Goal: Task Accomplishment & Management: Use online tool/utility

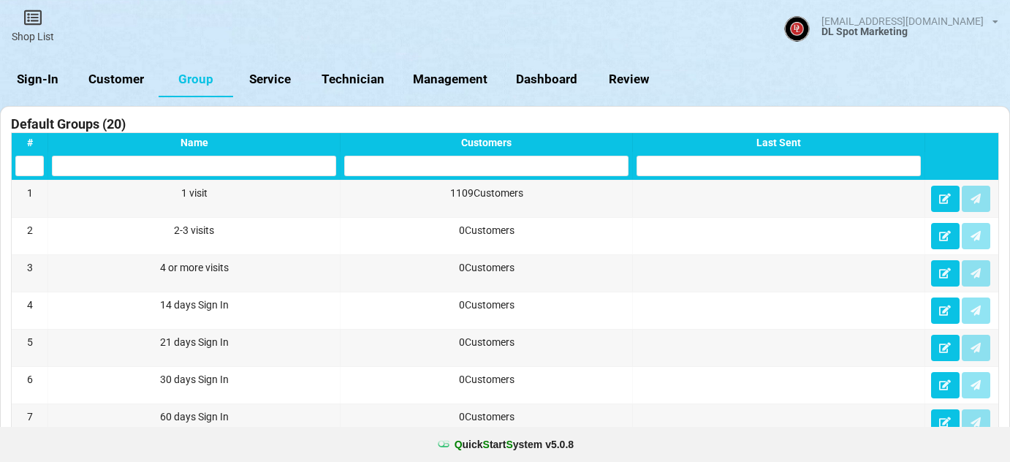
select select "25"
click at [53, 76] on link "Sign-In" at bounding box center [37, 79] width 75 height 35
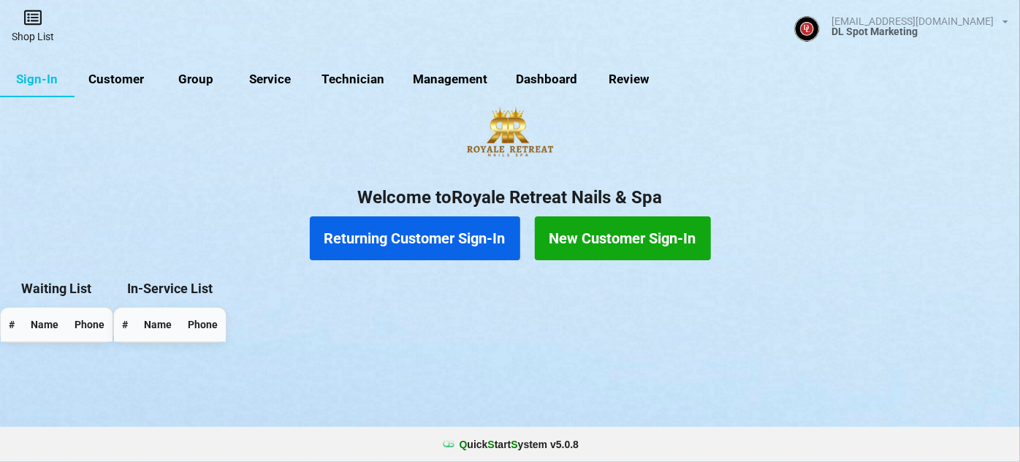
click at [36, 26] on link "Shop List" at bounding box center [33, 26] width 66 height 52
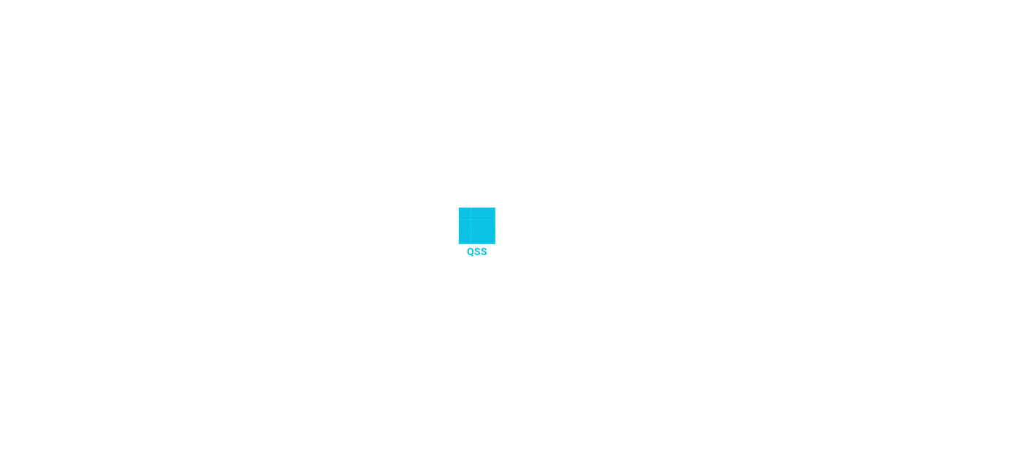
select select "25"
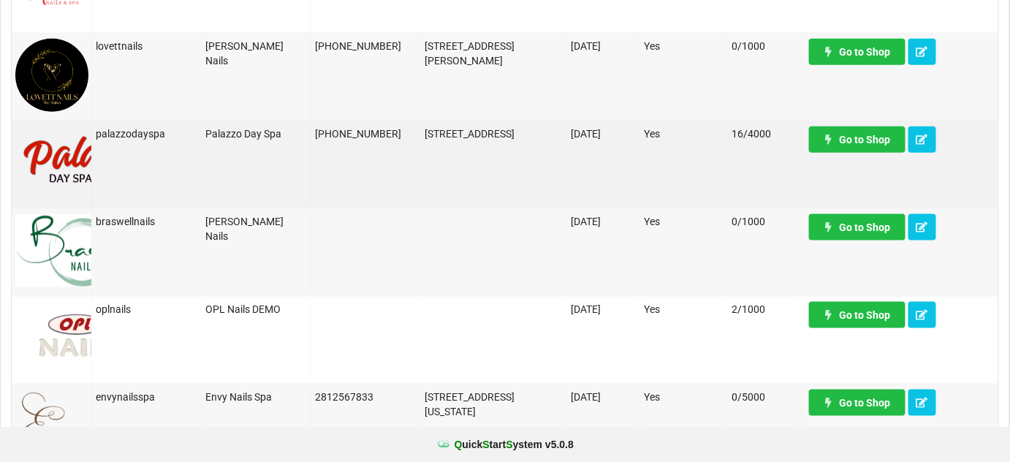
scroll to position [354, 0]
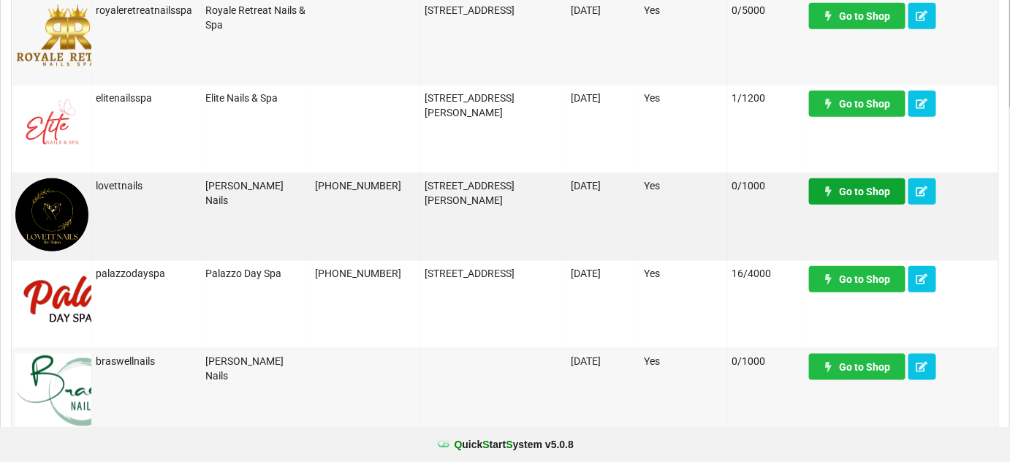
click at [864, 186] on link "Go to Shop" at bounding box center [857, 191] width 96 height 26
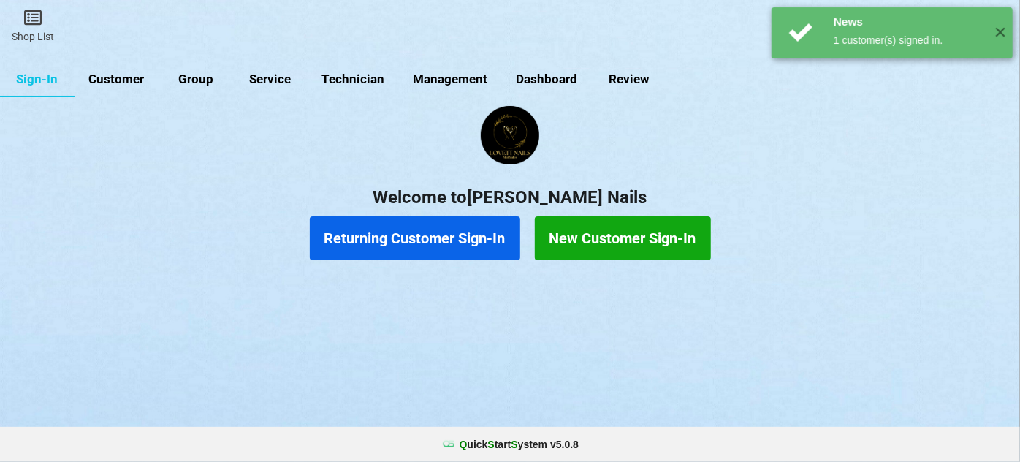
click at [123, 75] on link "Customer" at bounding box center [117, 79] width 84 height 35
select select "25"
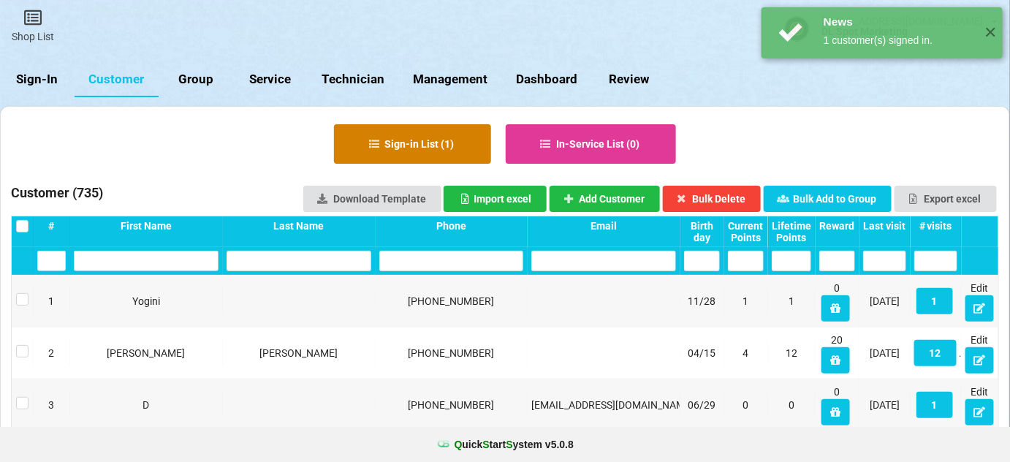
click at [458, 150] on button "Sign-in List ( 1 )" at bounding box center [412, 143] width 157 height 39
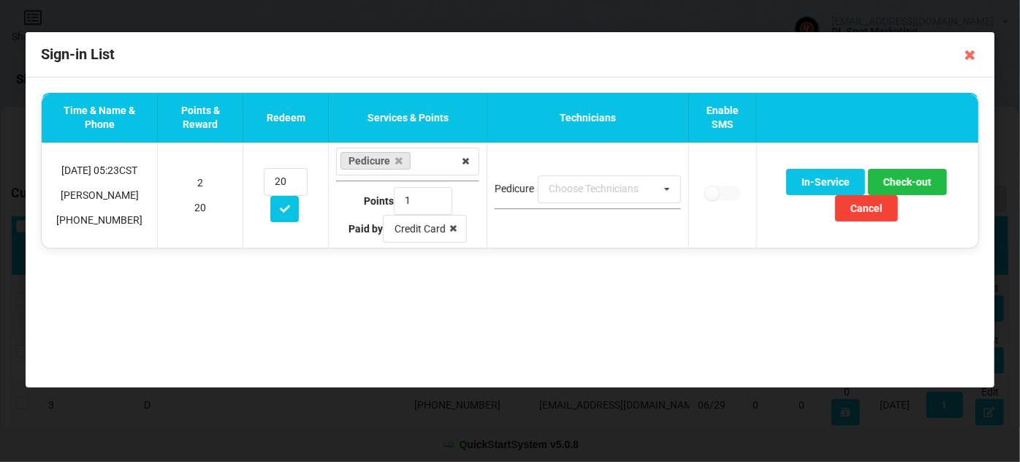
click at [967, 53] on icon at bounding box center [970, 54] width 23 height 23
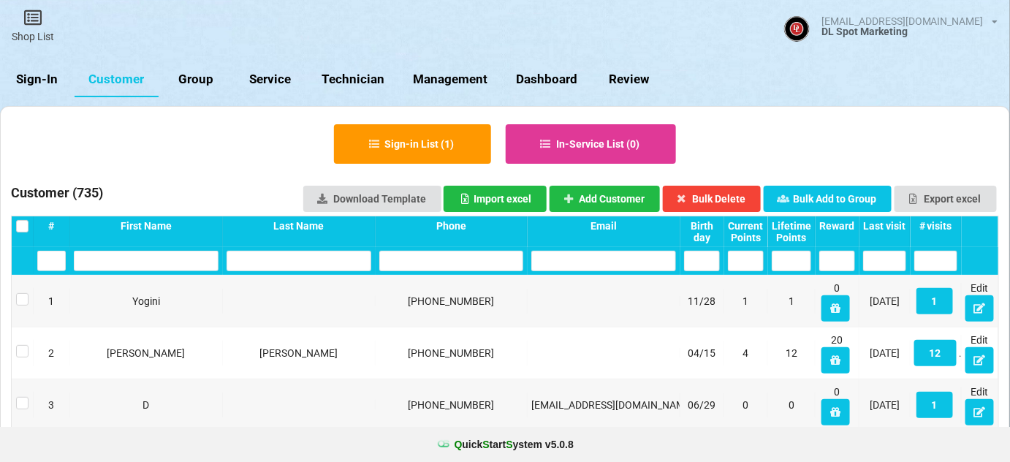
click at [32, 77] on link "Sign-In" at bounding box center [37, 79] width 75 height 35
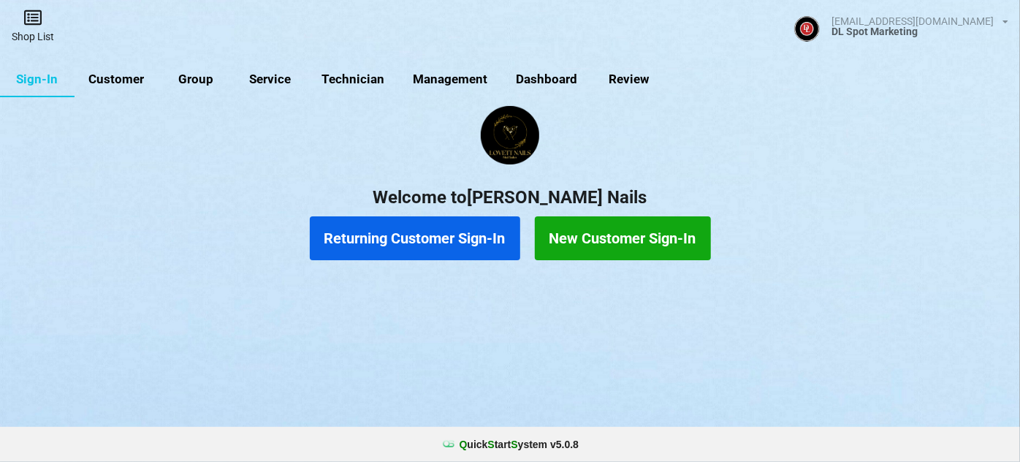
click at [33, 25] on icon at bounding box center [33, 18] width 20 height 18
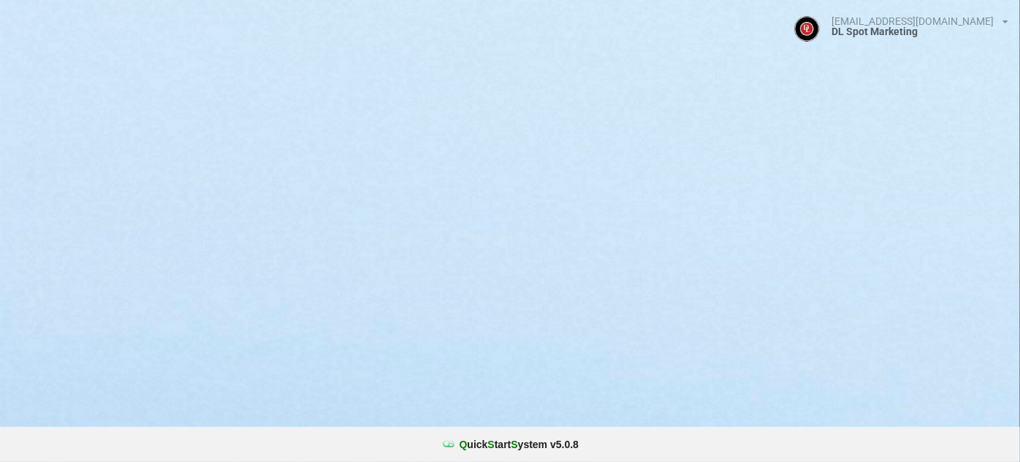
select select "25"
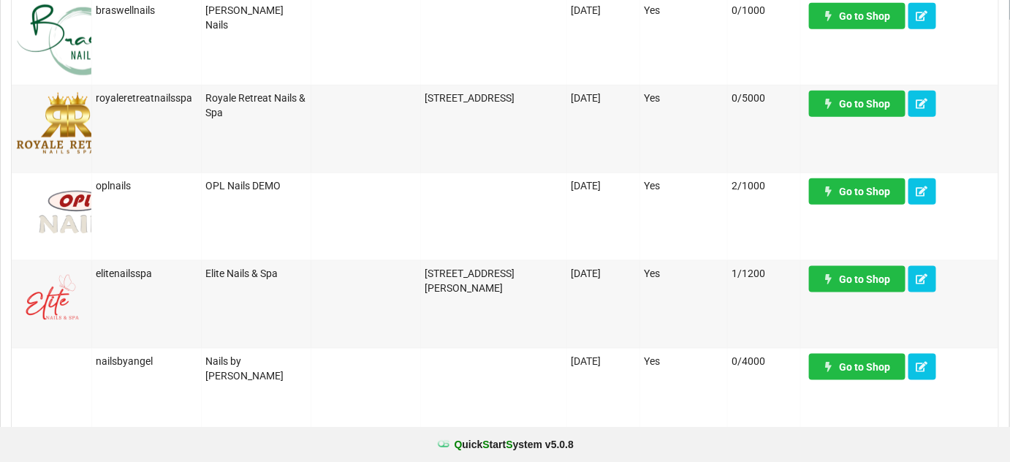
scroll to position [442, 0]
click at [872, 278] on link "Go to Shop" at bounding box center [857, 279] width 96 height 26
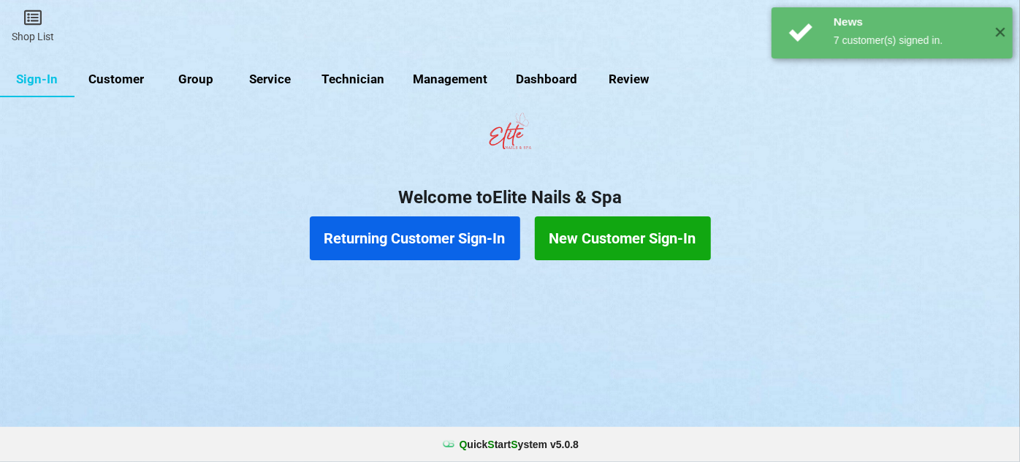
click at [121, 80] on link "Customer" at bounding box center [117, 79] width 84 height 35
select select "25"
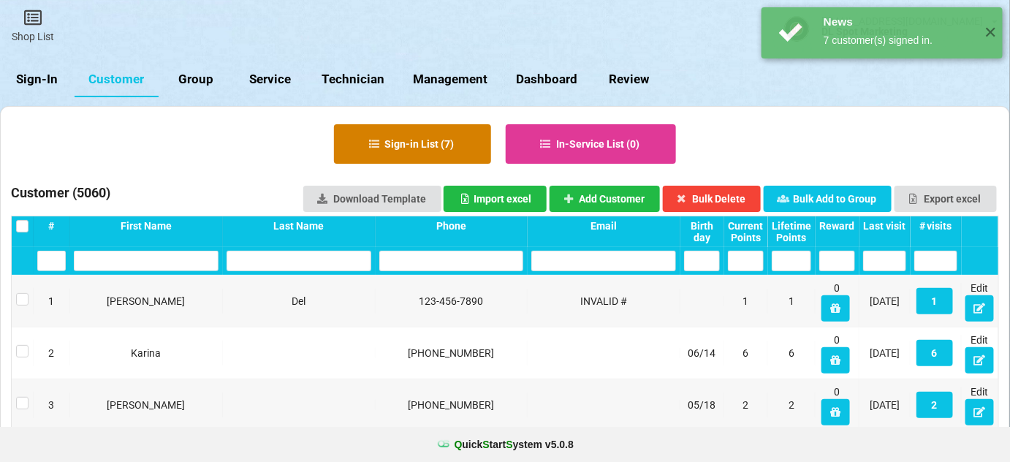
click at [419, 143] on button "Sign-in List ( 7 )" at bounding box center [412, 143] width 157 height 39
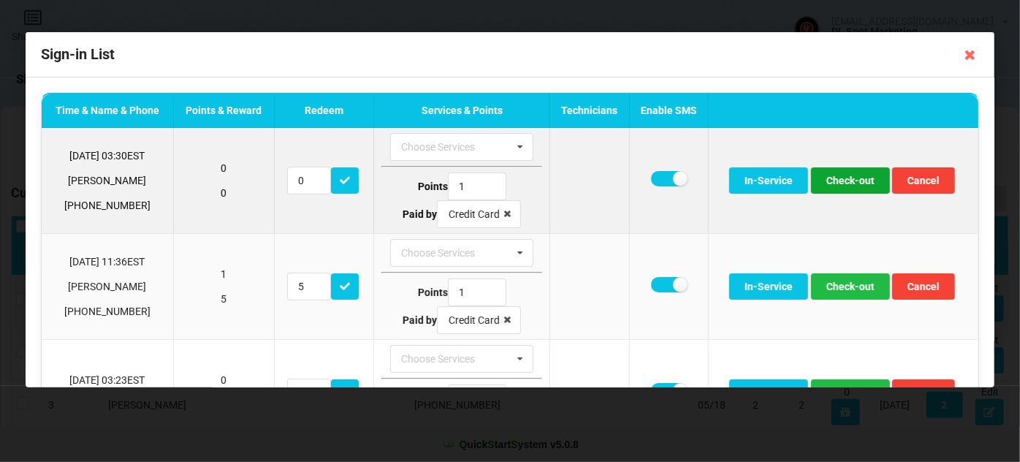
click at [847, 183] on button "Check-out" at bounding box center [850, 180] width 79 height 26
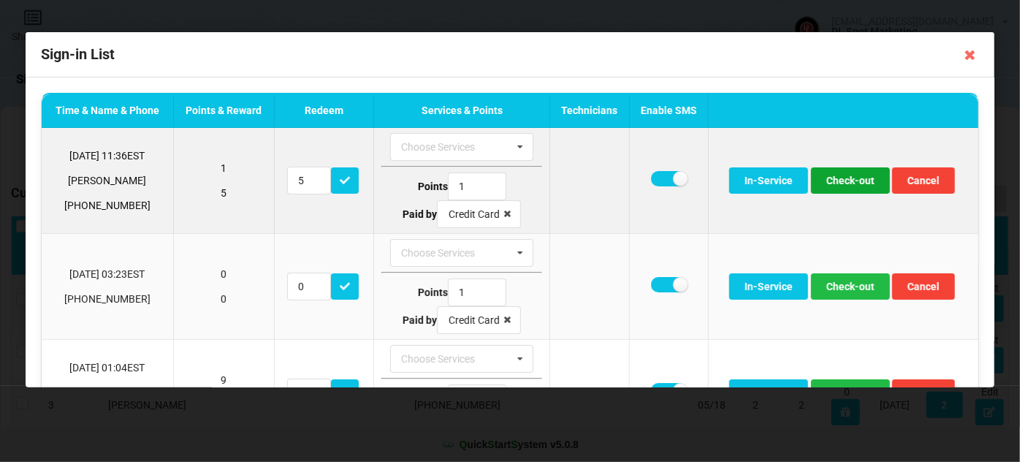
click at [845, 183] on button "Check-out" at bounding box center [850, 180] width 79 height 26
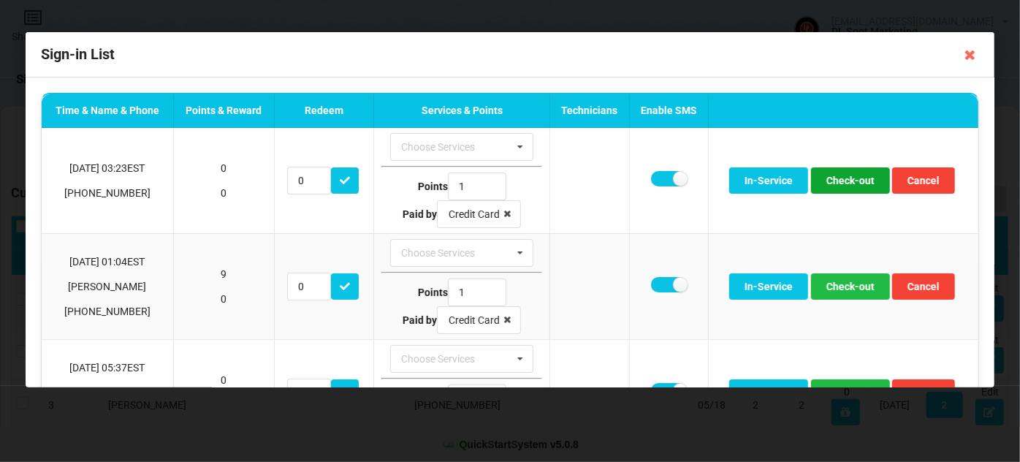
click at [845, 183] on button "Check-out" at bounding box center [850, 180] width 79 height 26
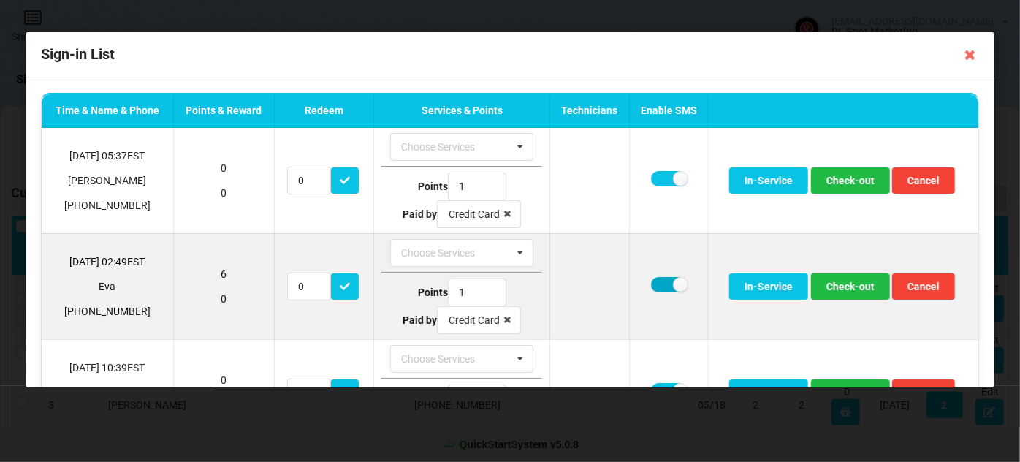
click at [652, 279] on label at bounding box center [669, 284] width 36 height 15
checkbox input "false"
click at [855, 278] on button "Check-out" at bounding box center [850, 286] width 79 height 26
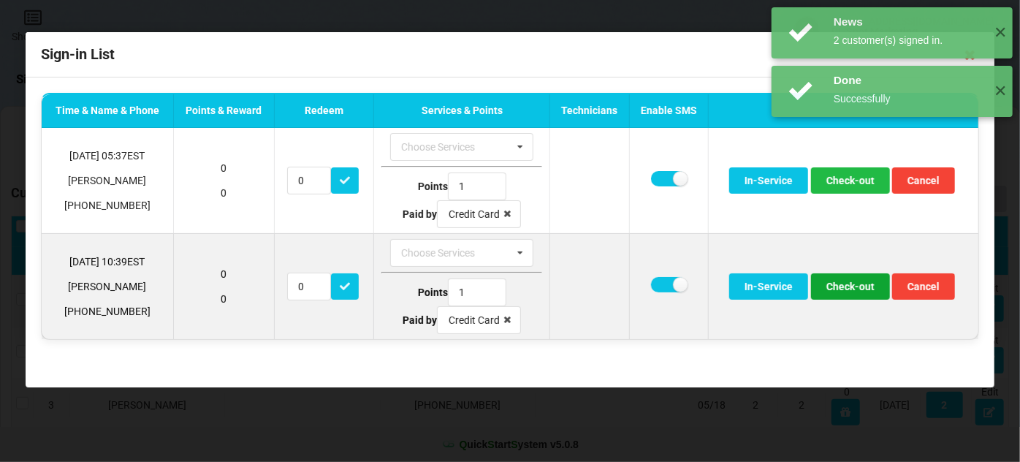
click at [855, 280] on button "Check-out" at bounding box center [850, 286] width 79 height 26
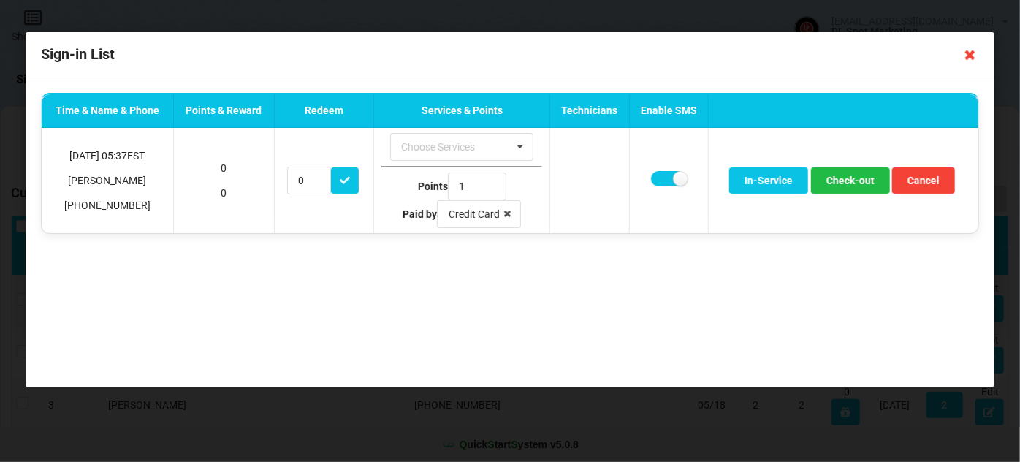
click at [970, 56] on icon at bounding box center [970, 54] width 23 height 23
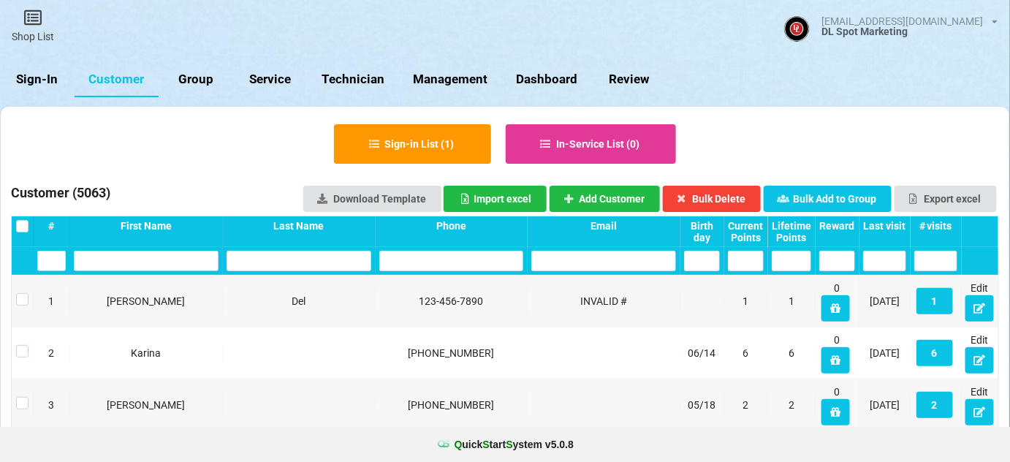
click at [39, 82] on link "Sign-In" at bounding box center [37, 79] width 75 height 35
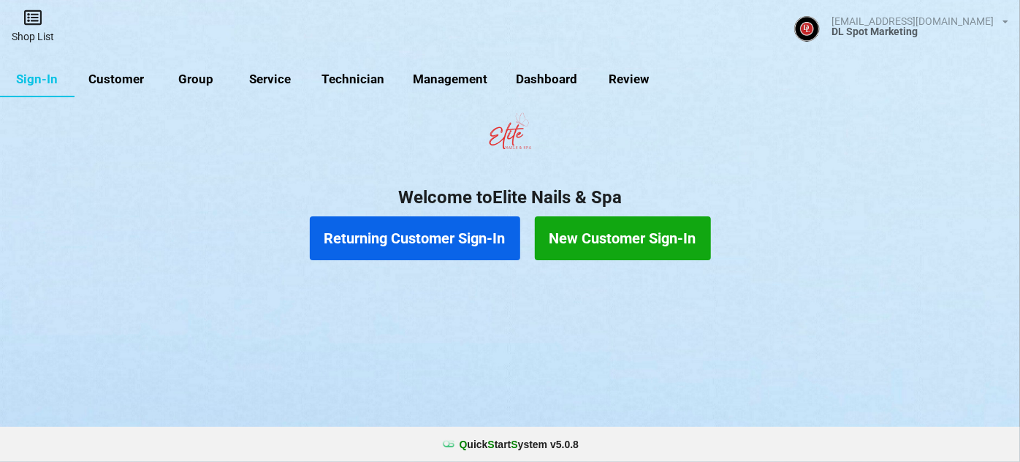
click at [35, 31] on link "Shop List" at bounding box center [33, 26] width 66 height 52
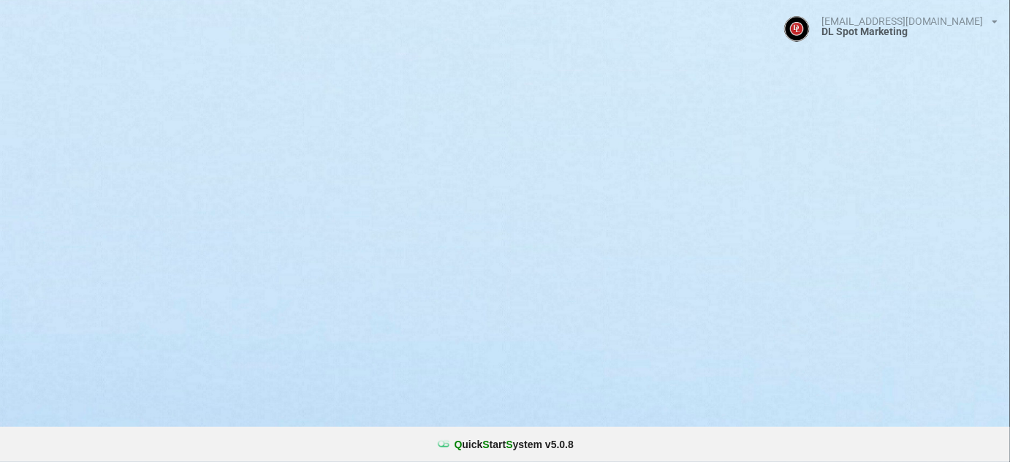
select select "25"
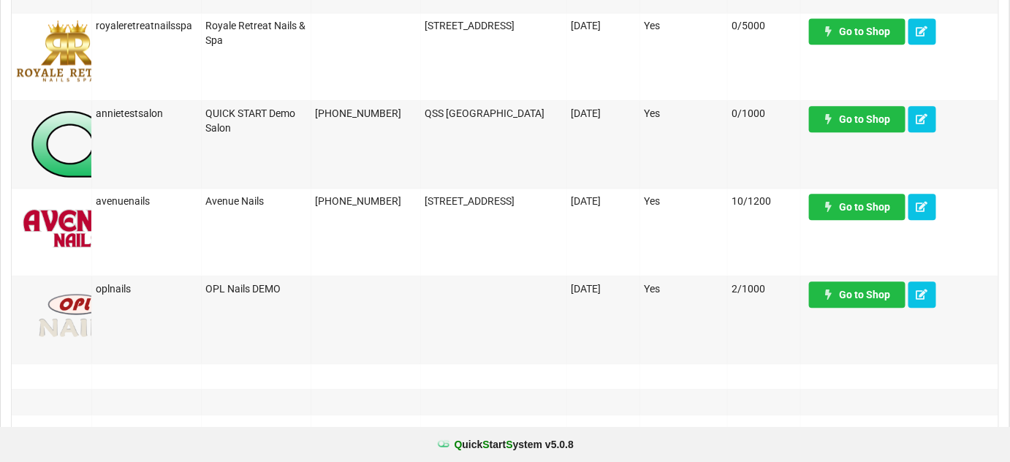
scroll to position [1239, 0]
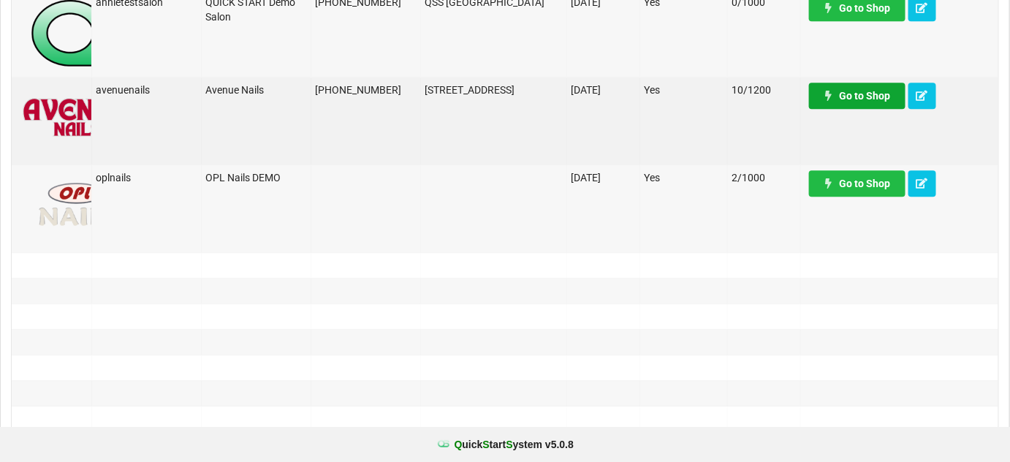
click at [858, 97] on link "Go to Shop" at bounding box center [857, 96] width 96 height 26
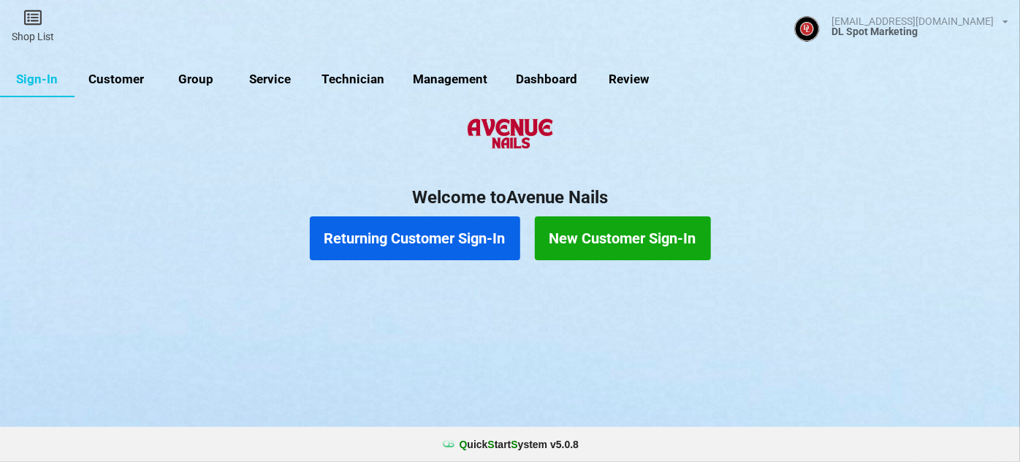
click at [129, 81] on link "Customer" at bounding box center [117, 79] width 84 height 35
select select "25"
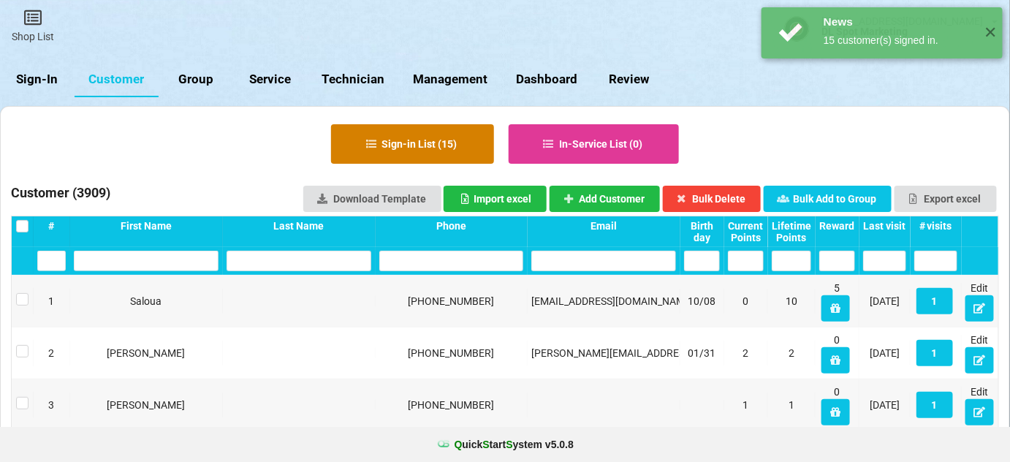
click at [434, 148] on button "Sign-in List ( 15 )" at bounding box center [412, 143] width 163 height 39
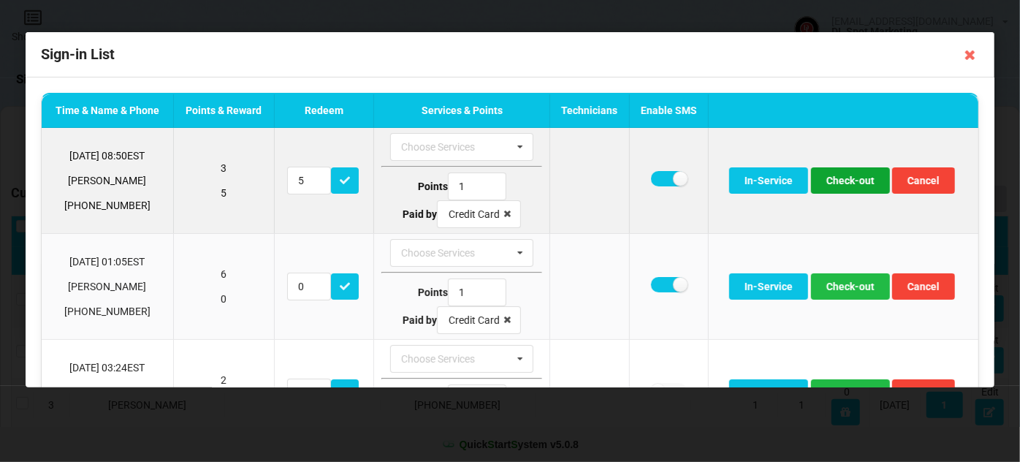
click at [842, 177] on button "Check-out" at bounding box center [850, 180] width 79 height 26
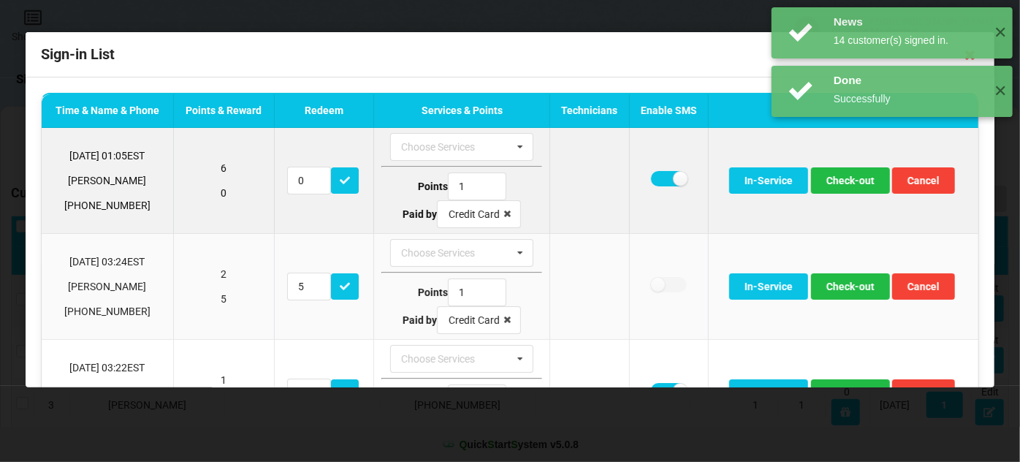
click at [644, 176] on td at bounding box center [667, 180] width 79 height 105
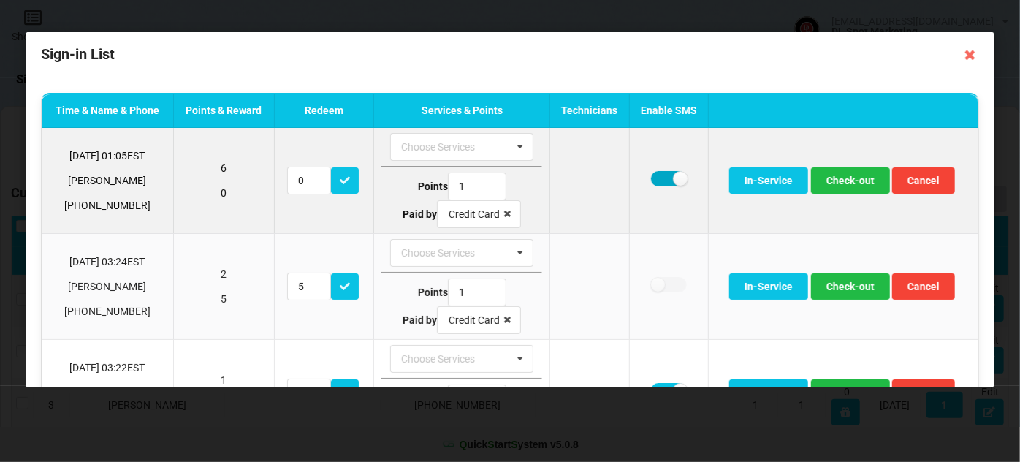
click at [656, 178] on label at bounding box center [669, 178] width 36 height 15
checkbox input "false"
click at [847, 184] on button "Check-out" at bounding box center [850, 180] width 79 height 26
click at [845, 183] on button "Check-out" at bounding box center [850, 180] width 79 height 26
click at [658, 180] on label at bounding box center [669, 178] width 36 height 15
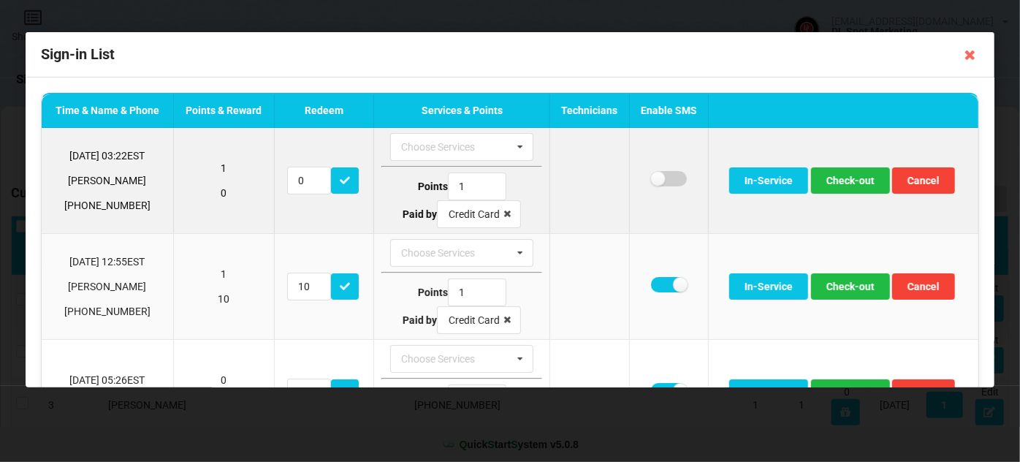
checkbox input "false"
click at [839, 183] on button "Check-out" at bounding box center [850, 180] width 79 height 26
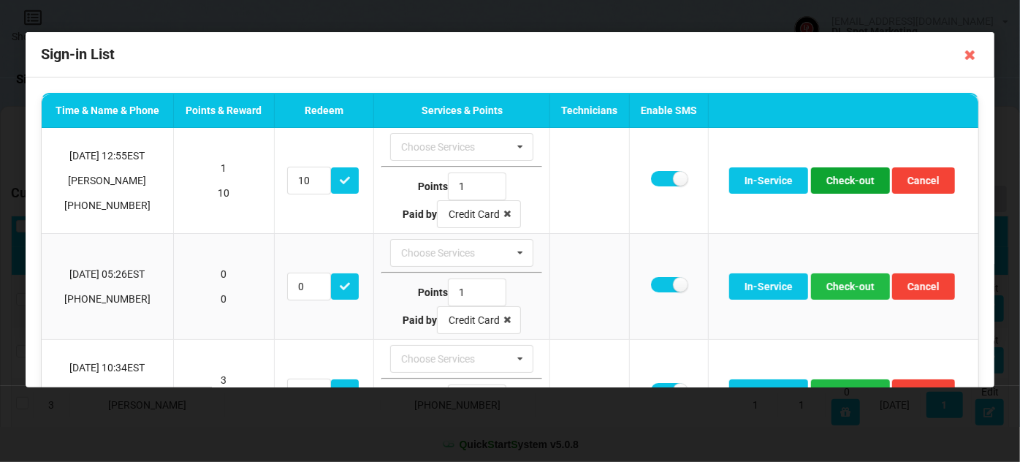
click at [839, 183] on button "Check-out" at bounding box center [850, 180] width 79 height 26
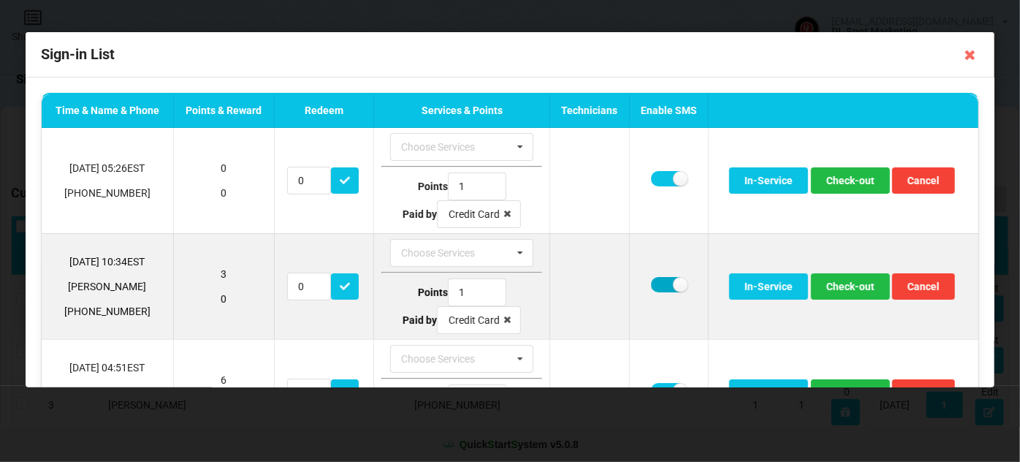
click at [657, 277] on label at bounding box center [669, 284] width 36 height 15
checkbox input "false"
click at [844, 283] on button "Check-out" at bounding box center [850, 286] width 79 height 26
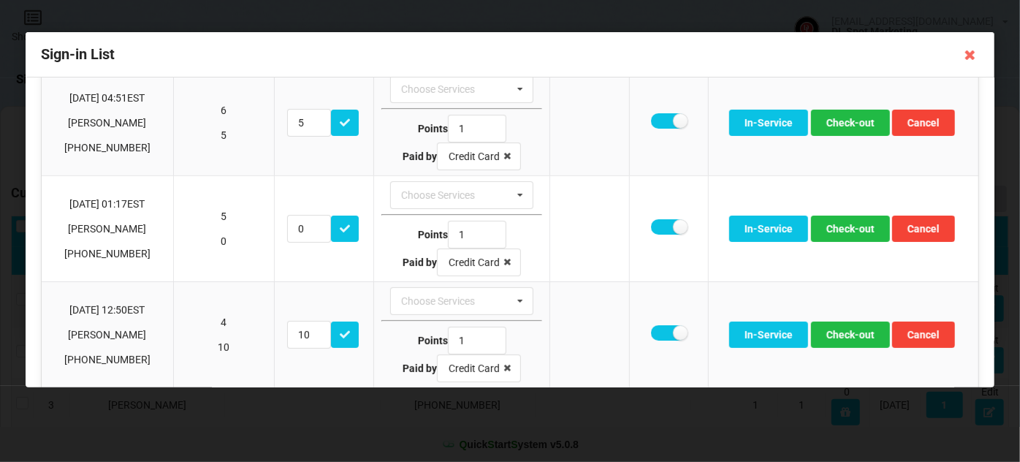
scroll to position [177, 0]
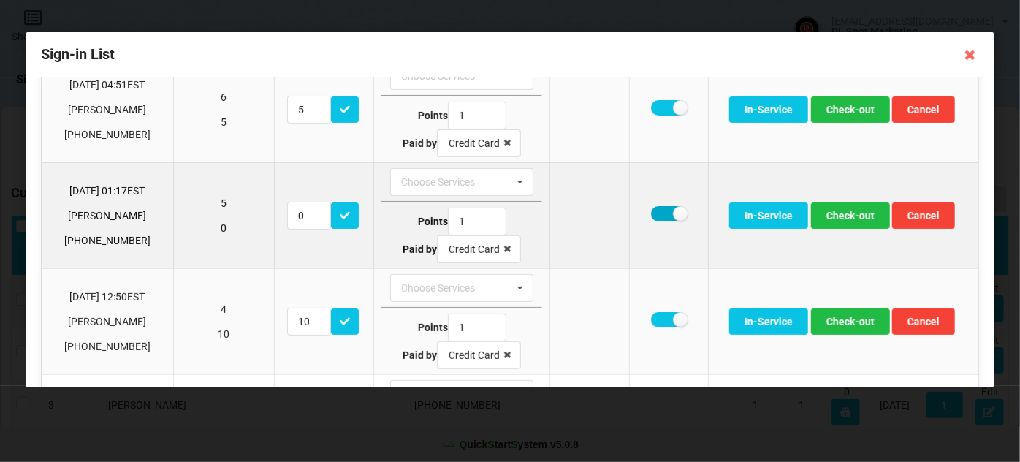
click at [655, 214] on label at bounding box center [669, 213] width 36 height 15
checkbox input "false"
click at [847, 216] on button "Check-out" at bounding box center [850, 215] width 79 height 26
click at [845, 216] on button "Check-out" at bounding box center [850, 215] width 79 height 26
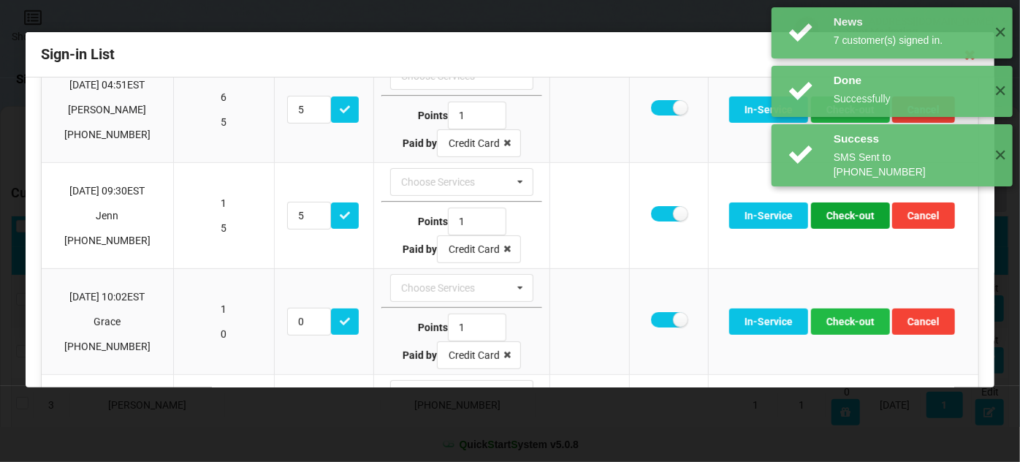
click at [845, 216] on button "Check-out" at bounding box center [850, 215] width 79 height 26
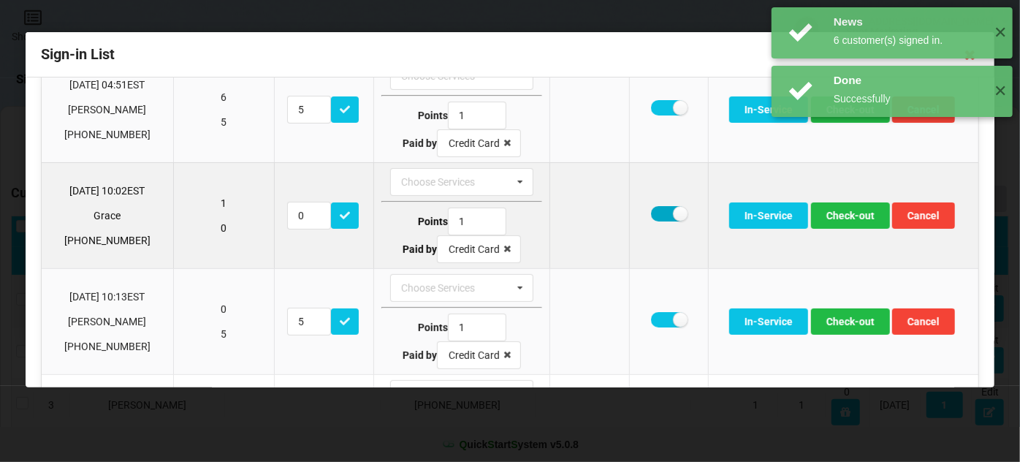
click at [657, 213] on label at bounding box center [669, 213] width 36 height 15
checkbox input "false"
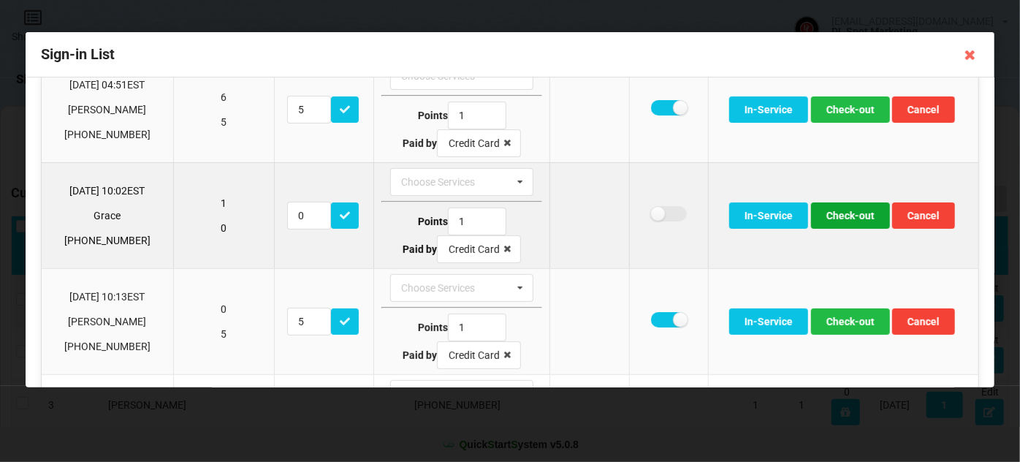
click at [856, 215] on button "Check-out" at bounding box center [850, 215] width 79 height 26
click at [843, 216] on button "Check-out" at bounding box center [850, 215] width 79 height 26
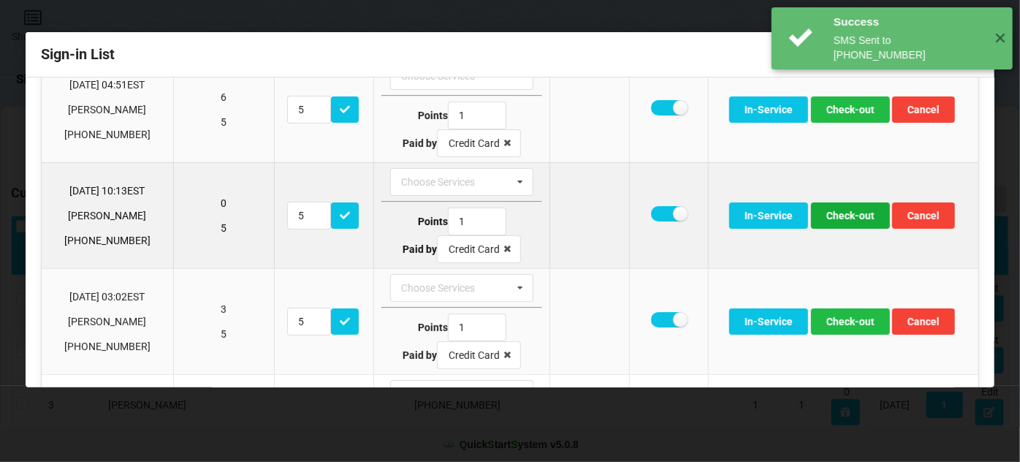
scroll to position [175, 0]
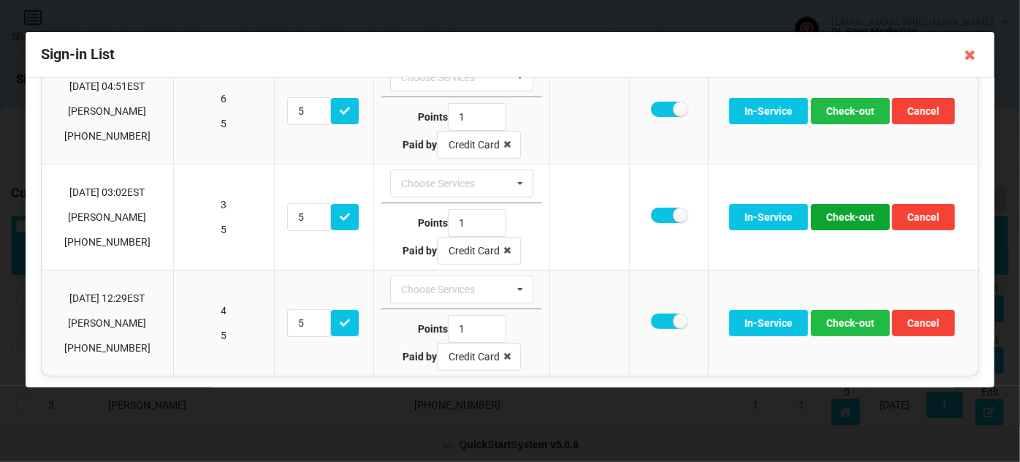
click at [843, 216] on button "Check-out" at bounding box center [850, 217] width 79 height 26
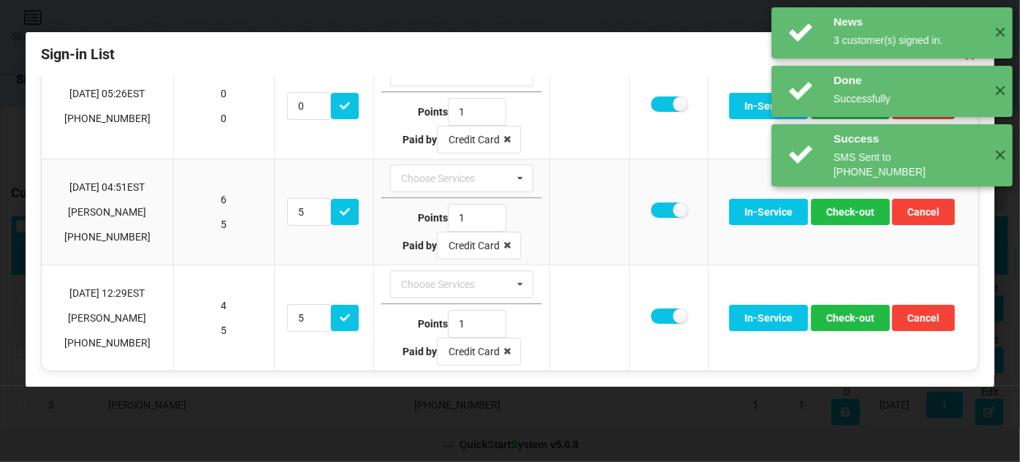
scroll to position [71, 0]
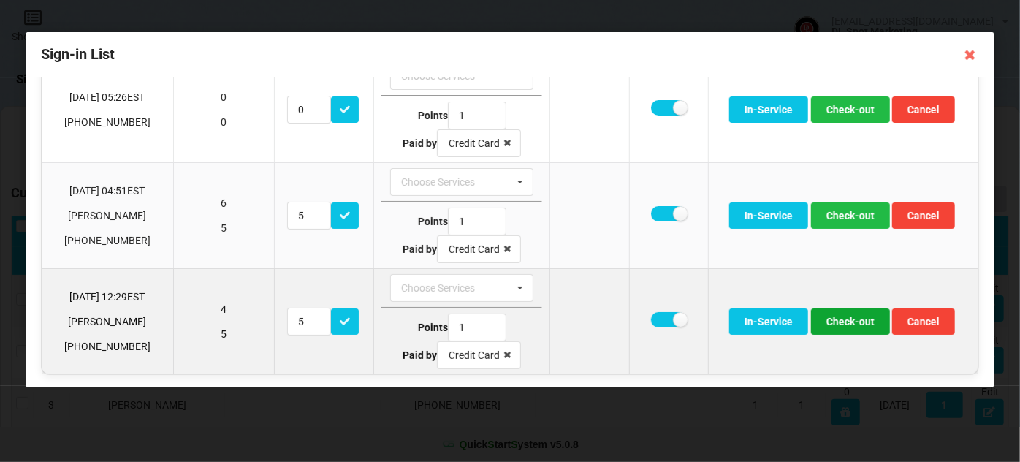
click at [851, 321] on button "Check-out" at bounding box center [850, 321] width 79 height 26
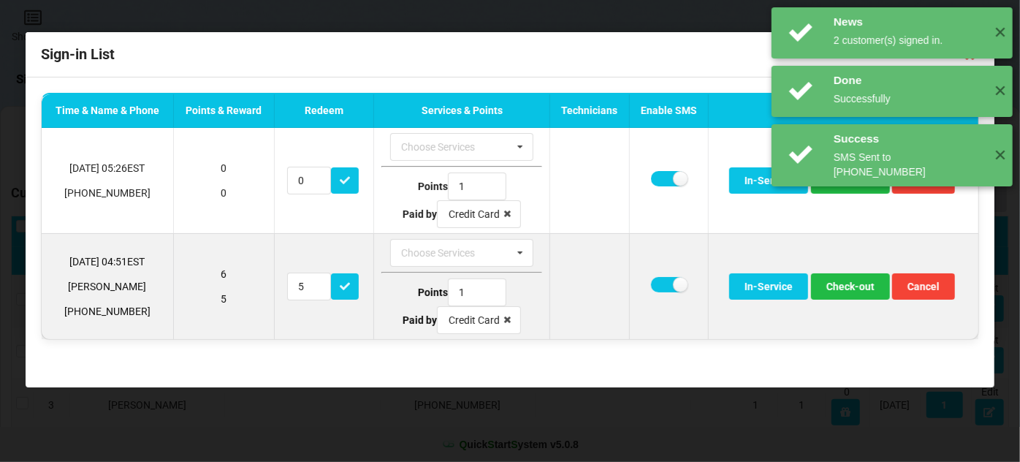
scroll to position [0, 0]
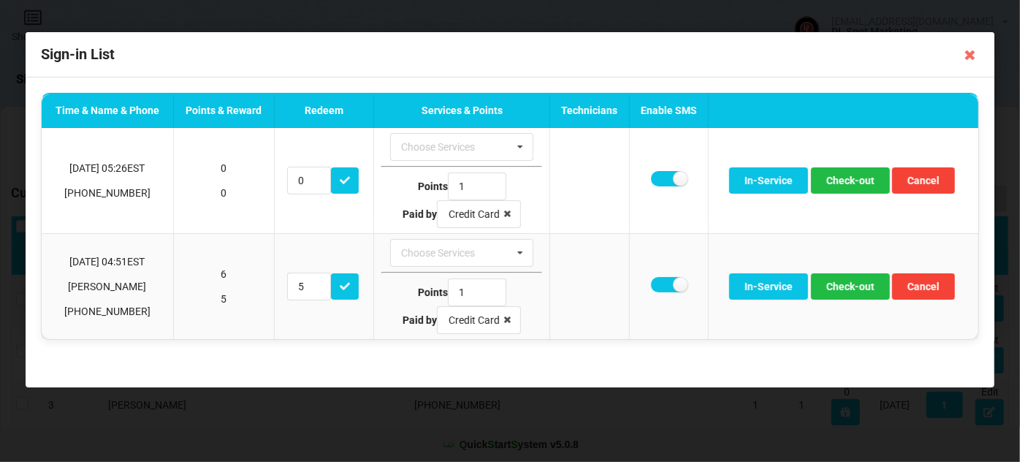
click at [969, 57] on icon at bounding box center [970, 54] width 23 height 23
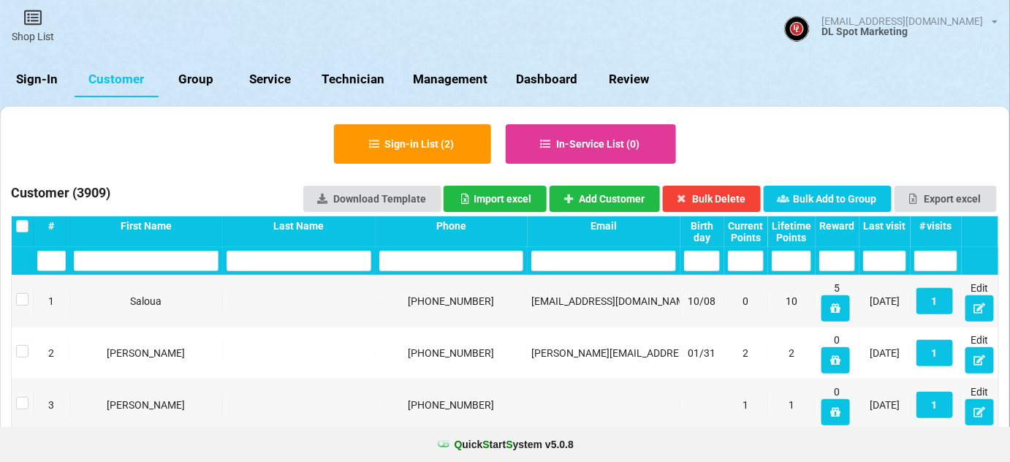
click at [41, 81] on link "Sign-In" at bounding box center [37, 79] width 75 height 35
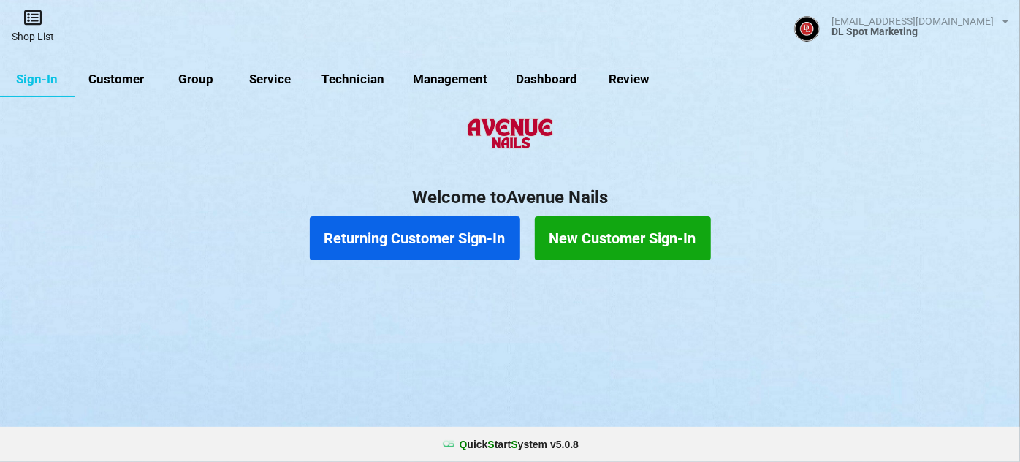
click at [37, 37] on link "Shop List" at bounding box center [33, 26] width 66 height 52
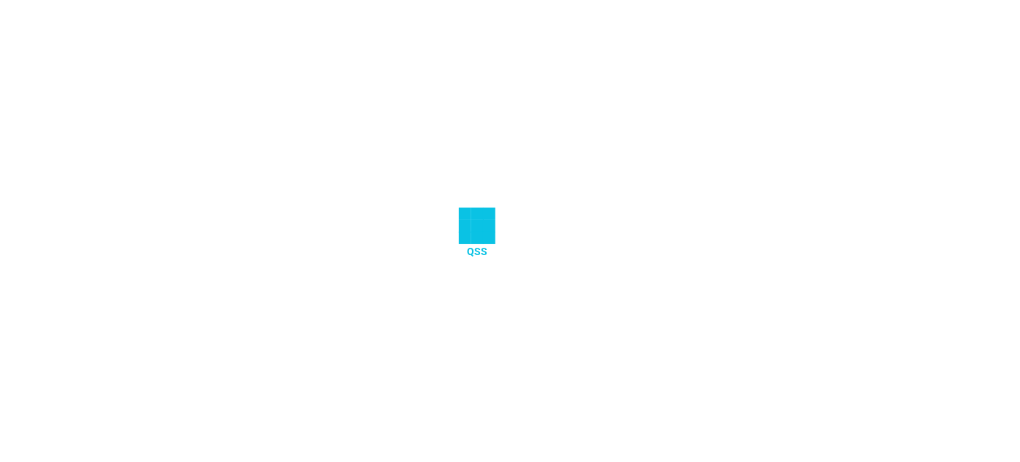
select select "25"
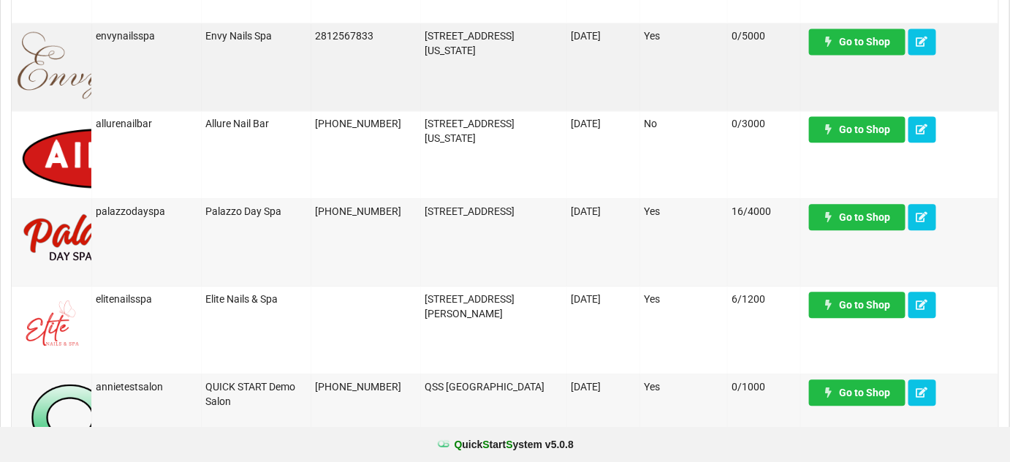
scroll to position [1062, 0]
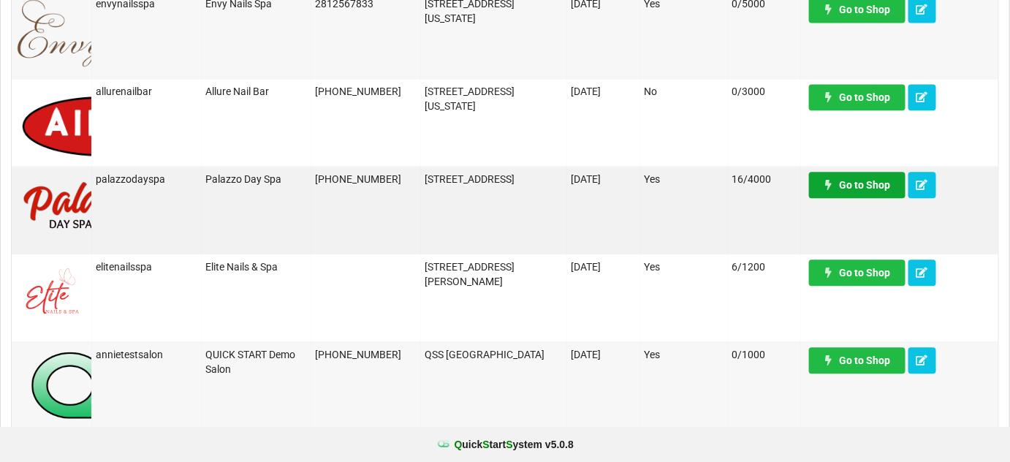
click at [815, 23] on link "Go to Shop" at bounding box center [777, 13] width 75 height 20
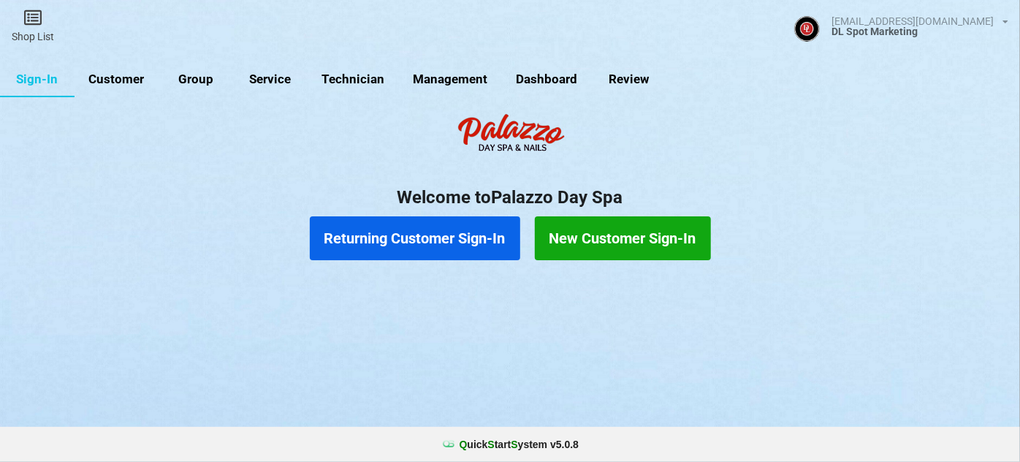
click at [122, 81] on link "Customer" at bounding box center [117, 79] width 84 height 35
select select "25"
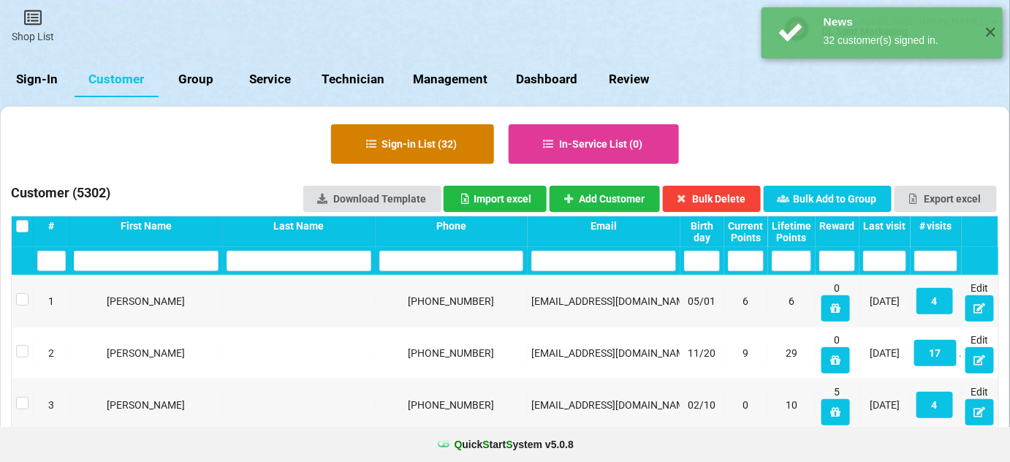
click at [429, 151] on button "Sign-in List ( 32 )" at bounding box center [412, 143] width 163 height 39
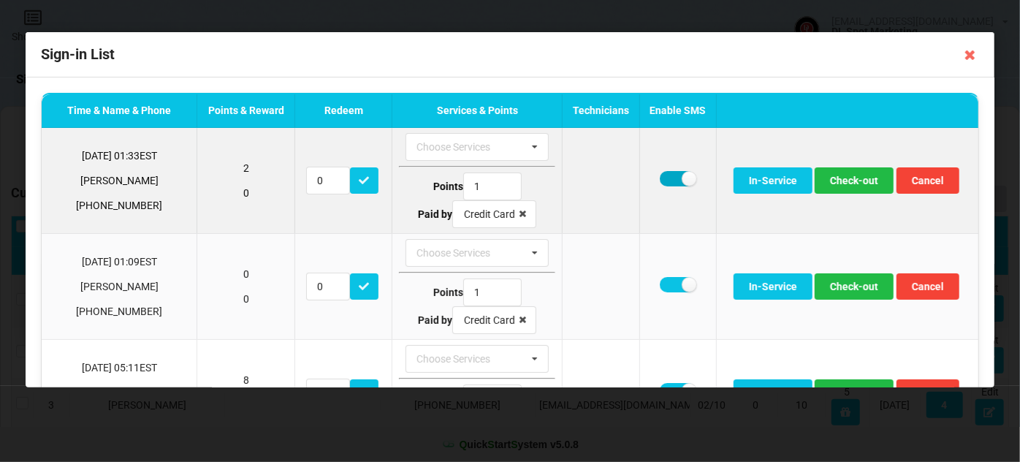
click at [660, 176] on label at bounding box center [678, 178] width 36 height 15
checkbox input "false"
click at [847, 183] on button "Check-out" at bounding box center [854, 180] width 79 height 26
click at [660, 181] on label at bounding box center [678, 178] width 36 height 15
checkbox input "false"
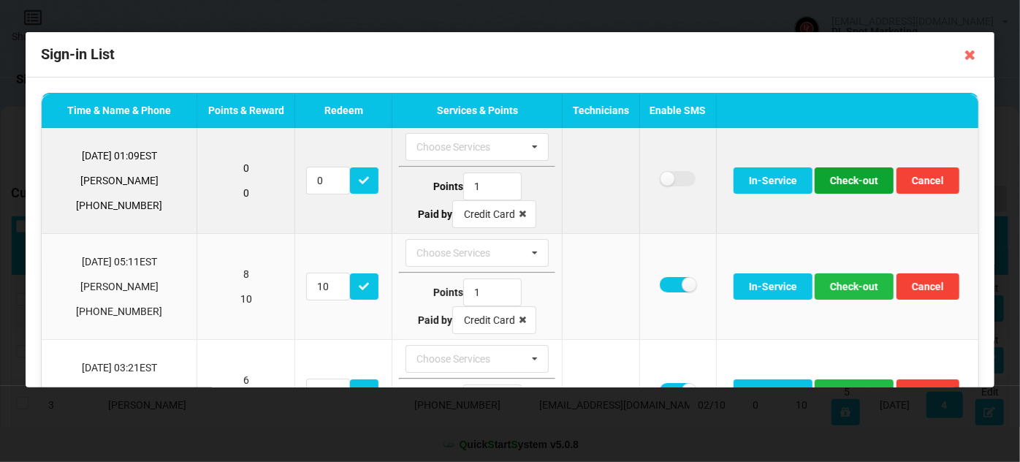
click at [855, 183] on button "Check-out" at bounding box center [854, 180] width 79 height 26
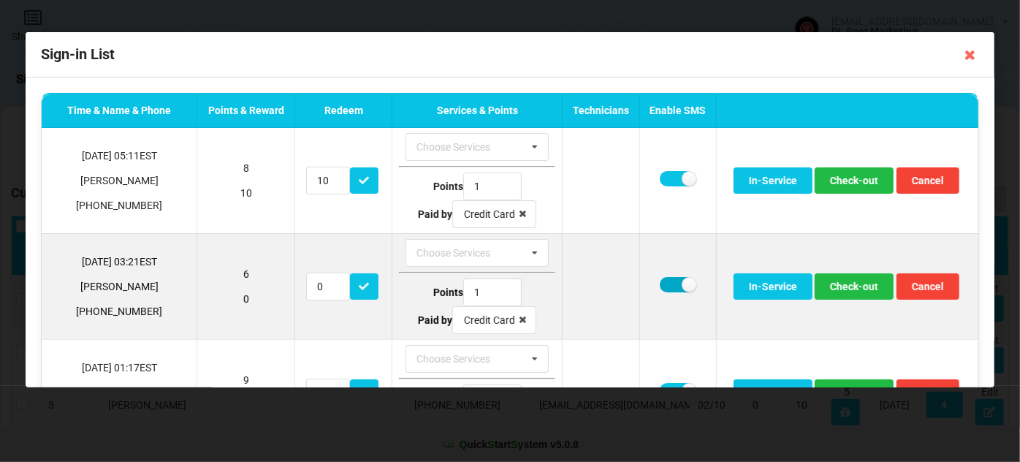
click at [660, 283] on label at bounding box center [678, 284] width 36 height 15
checkbox input "false"
click at [857, 288] on button "Check-out" at bounding box center [854, 286] width 79 height 26
